Goal: Transaction & Acquisition: Purchase product/service

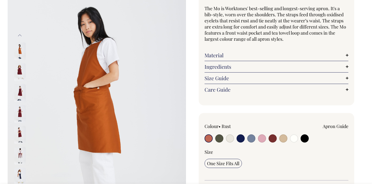
click at [239, 141] on input "radio" at bounding box center [241, 138] width 8 height 8
radio input "true"
select select "Dark Navy"
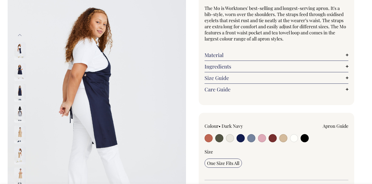
click at [19, 117] on img at bounding box center [19, 114] width 11 height 18
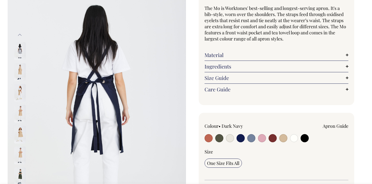
click at [19, 178] on img at bounding box center [19, 176] width 11 height 18
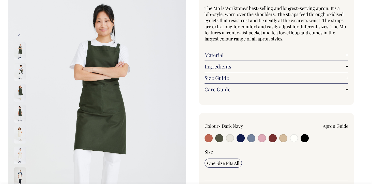
click at [22, 70] on img at bounding box center [19, 72] width 11 height 18
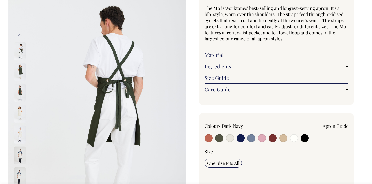
click at [21, 73] on img at bounding box center [19, 72] width 11 height 18
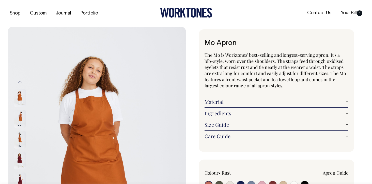
click at [175, 17] on icon at bounding box center [177, 13] width 5 height 10
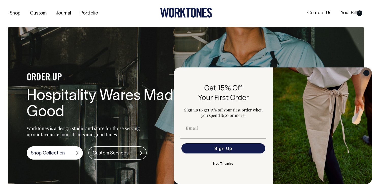
click at [367, 75] on circle "Close dialog" at bounding box center [367, 73] width 6 height 6
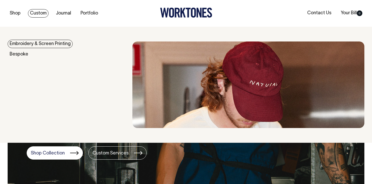
click at [34, 13] on link "Custom" at bounding box center [38, 13] width 21 height 8
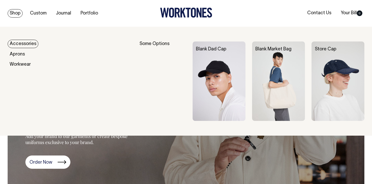
click at [19, 42] on link "Accessories" at bounding box center [23, 44] width 31 height 8
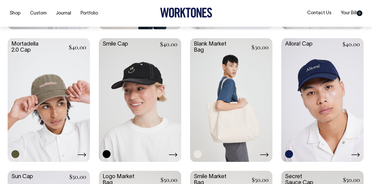
scroll to position [293, 0]
click at [219, 99] on link at bounding box center [231, 99] width 82 height 123
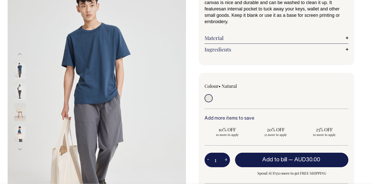
scroll to position [59, 0]
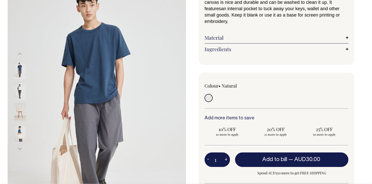
click at [19, 112] on img at bounding box center [19, 112] width 11 height 18
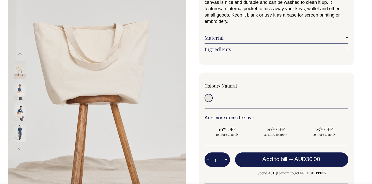
click at [22, 138] on img at bounding box center [19, 133] width 11 height 18
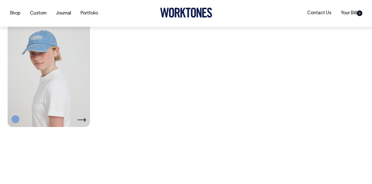
scroll to position [593, 0]
